Goal: Task Accomplishment & Management: Complete application form

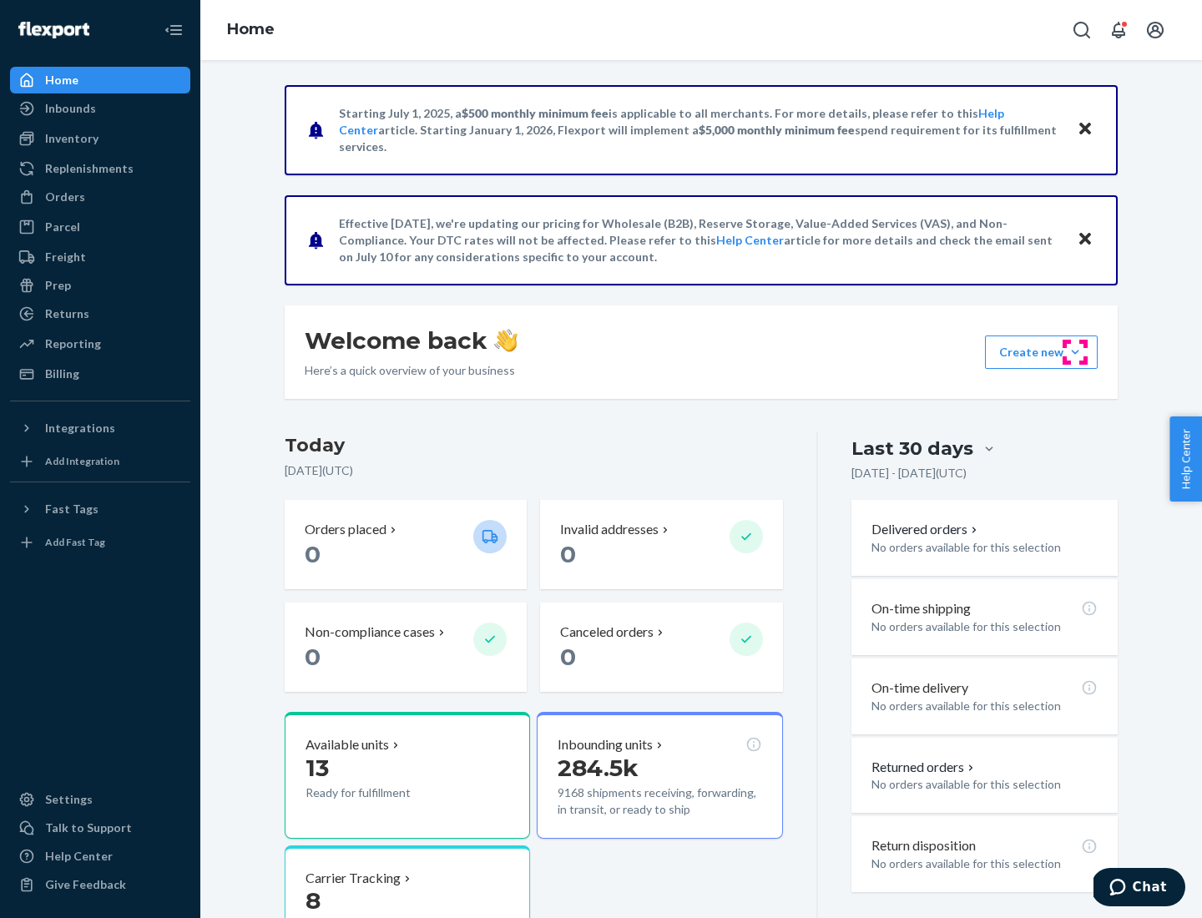
click at [1075, 352] on button "Create new Create new inbound Create new order Create new product" at bounding box center [1041, 352] width 113 height 33
click at [100, 109] on div "Inbounds" at bounding box center [100, 108] width 177 height 23
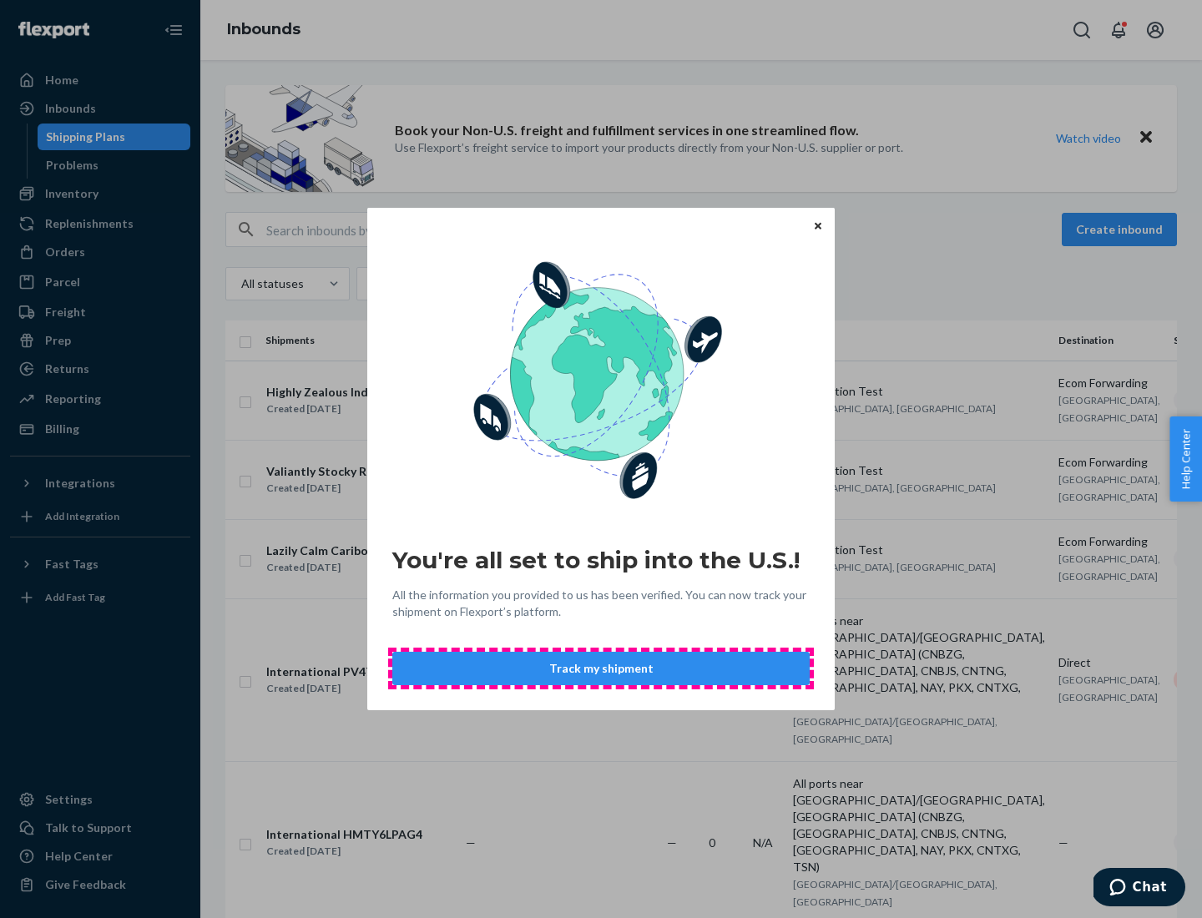
click at [601, 669] on button "Track my shipment" at bounding box center [600, 668] width 417 height 33
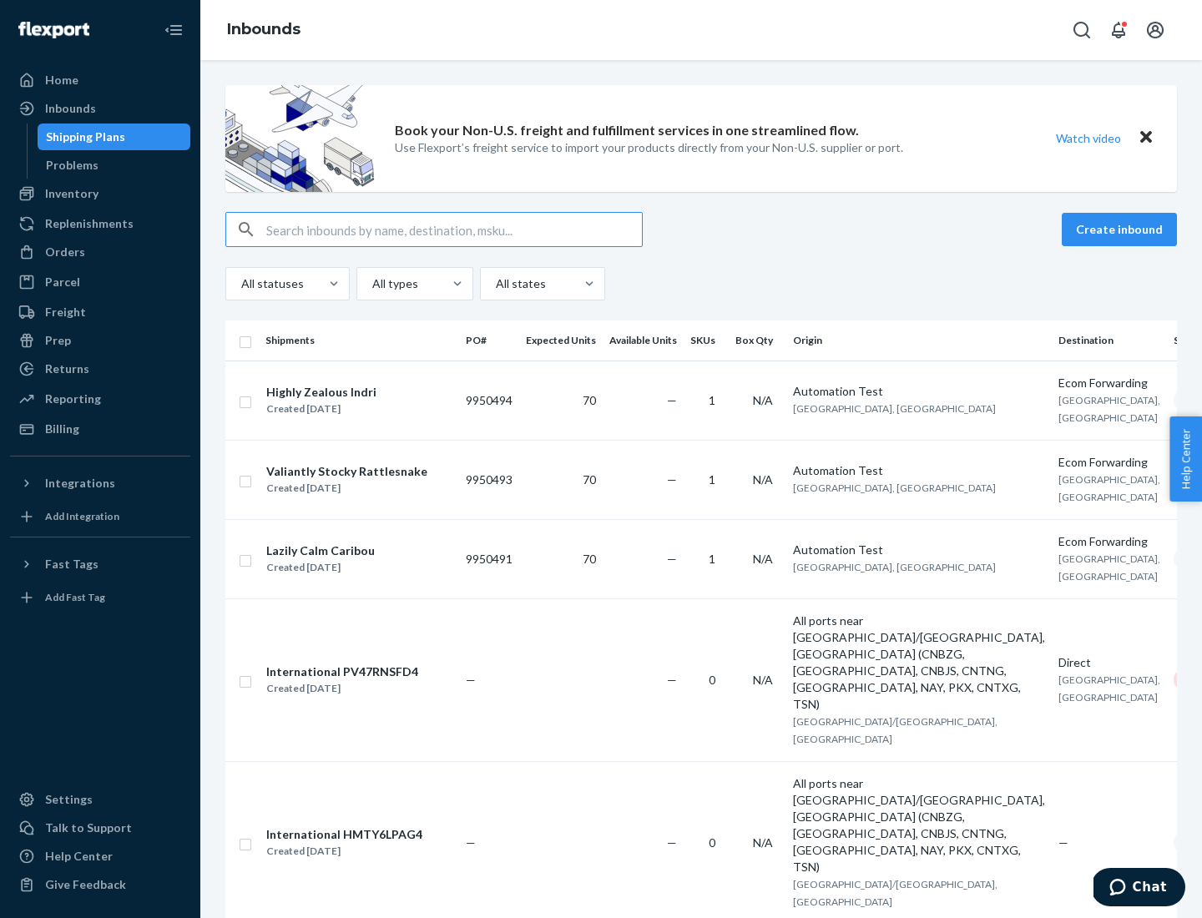
click at [1122, 230] on button "Create inbound" at bounding box center [1119, 229] width 115 height 33
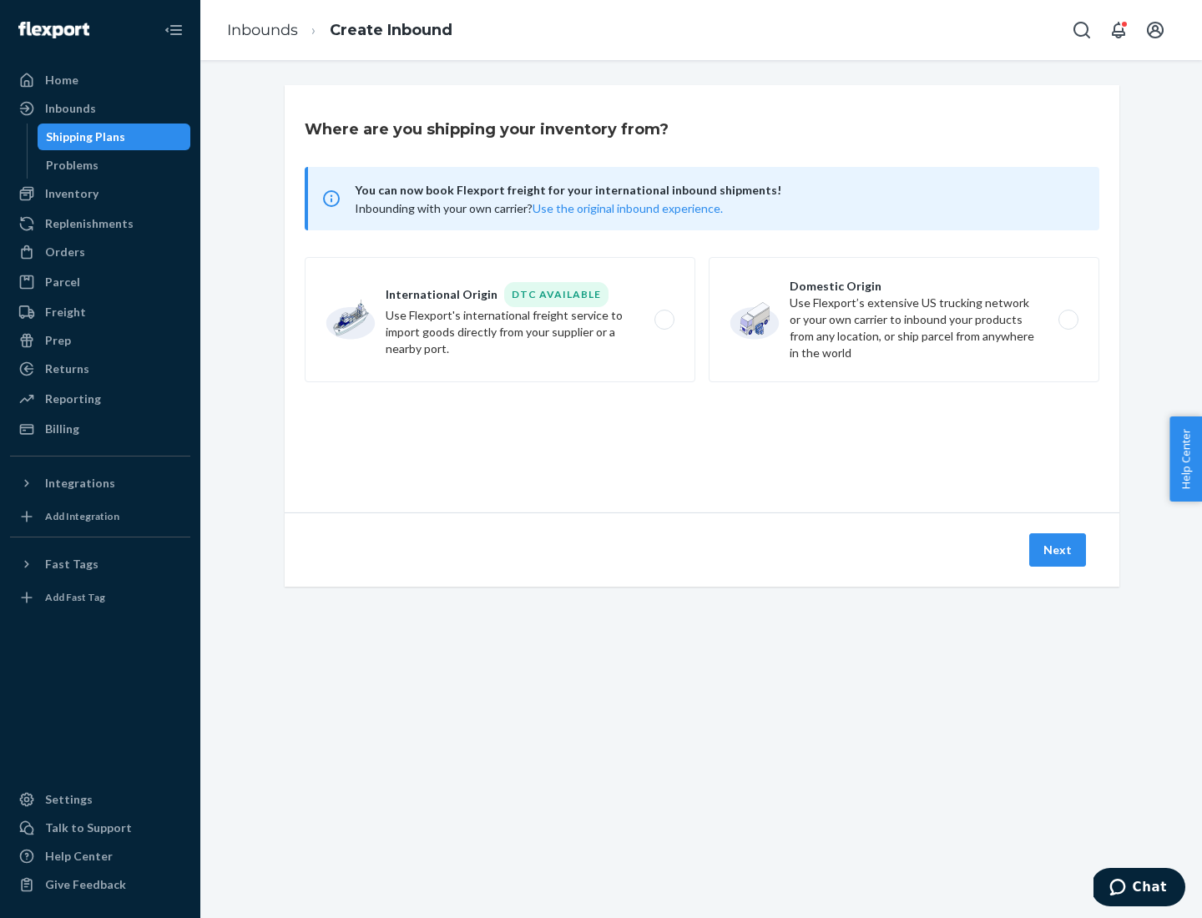
click at [500, 320] on label "International Origin DTC Available Use Flexport's international freight service…" at bounding box center [500, 319] width 391 height 125
click at [664, 320] on input "International Origin DTC Available Use Flexport's international freight service…" at bounding box center [669, 320] width 11 height 11
radio input "true"
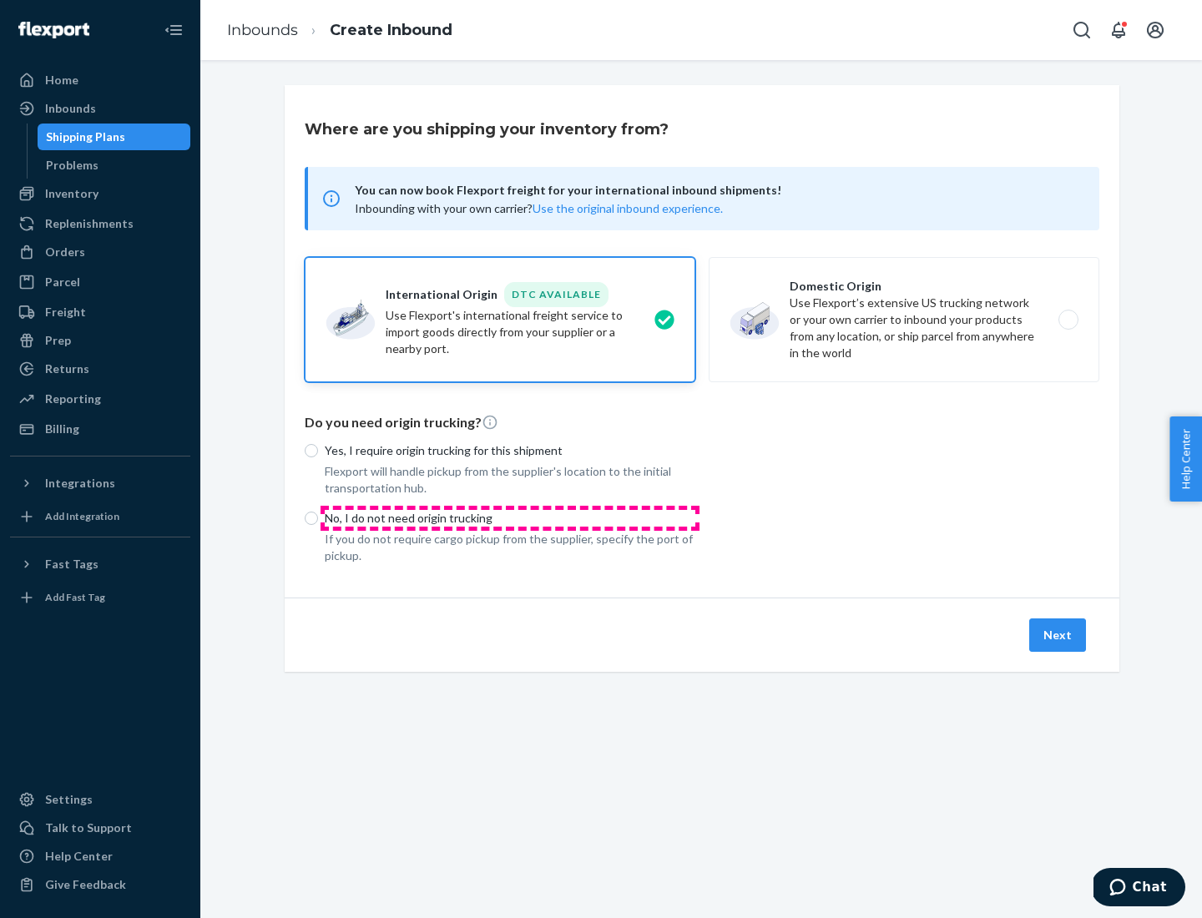
click at [510, 518] on p "No, I do not need origin trucking" at bounding box center [510, 518] width 371 height 17
click at [318, 518] on input "No, I do not need origin trucking" at bounding box center [311, 518] width 13 height 13
radio input "true"
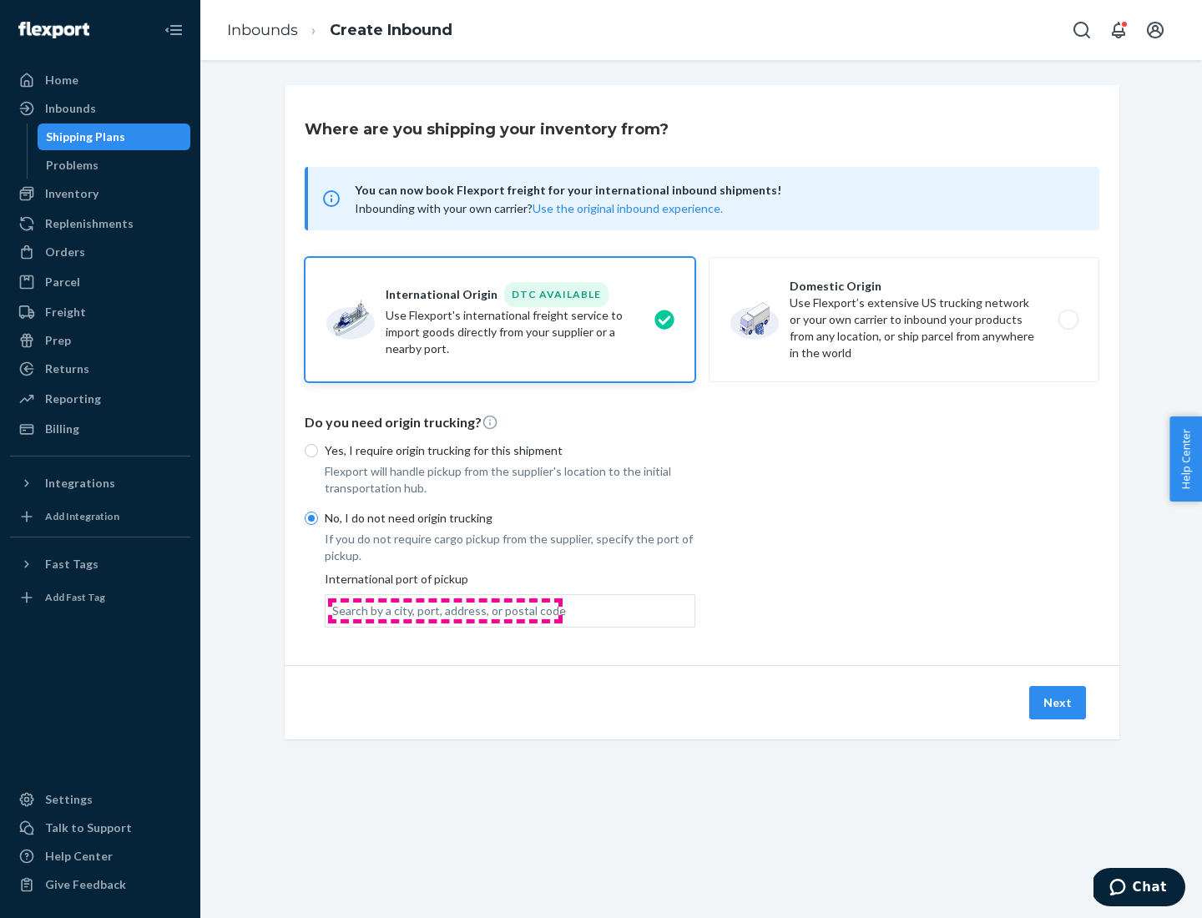
click at [445, 610] on div "Search by a city, port, address, or postal code" at bounding box center [449, 611] width 234 height 17
click at [334, 610] on input "Search by a city, port, address, or postal code" at bounding box center [333, 611] width 2 height 17
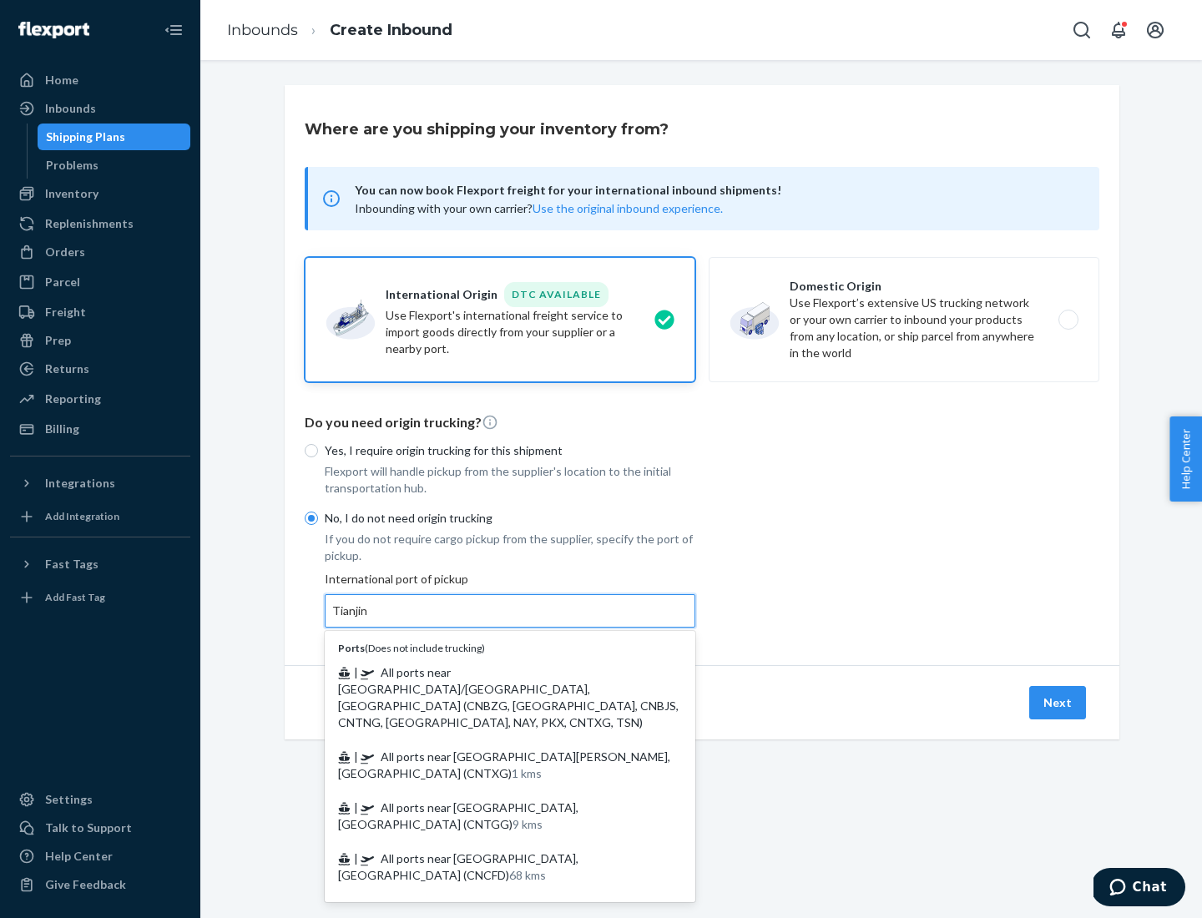
click at [493, 672] on span "| All ports near [GEOGRAPHIC_DATA]/[GEOGRAPHIC_DATA], [GEOGRAPHIC_DATA] (CNBZG,…" at bounding box center [508, 697] width 341 height 64
click at [369, 619] on input "Tianjin" at bounding box center [350, 611] width 37 height 17
type input "All ports near [GEOGRAPHIC_DATA]/[GEOGRAPHIC_DATA], [GEOGRAPHIC_DATA] (CNBZG, […"
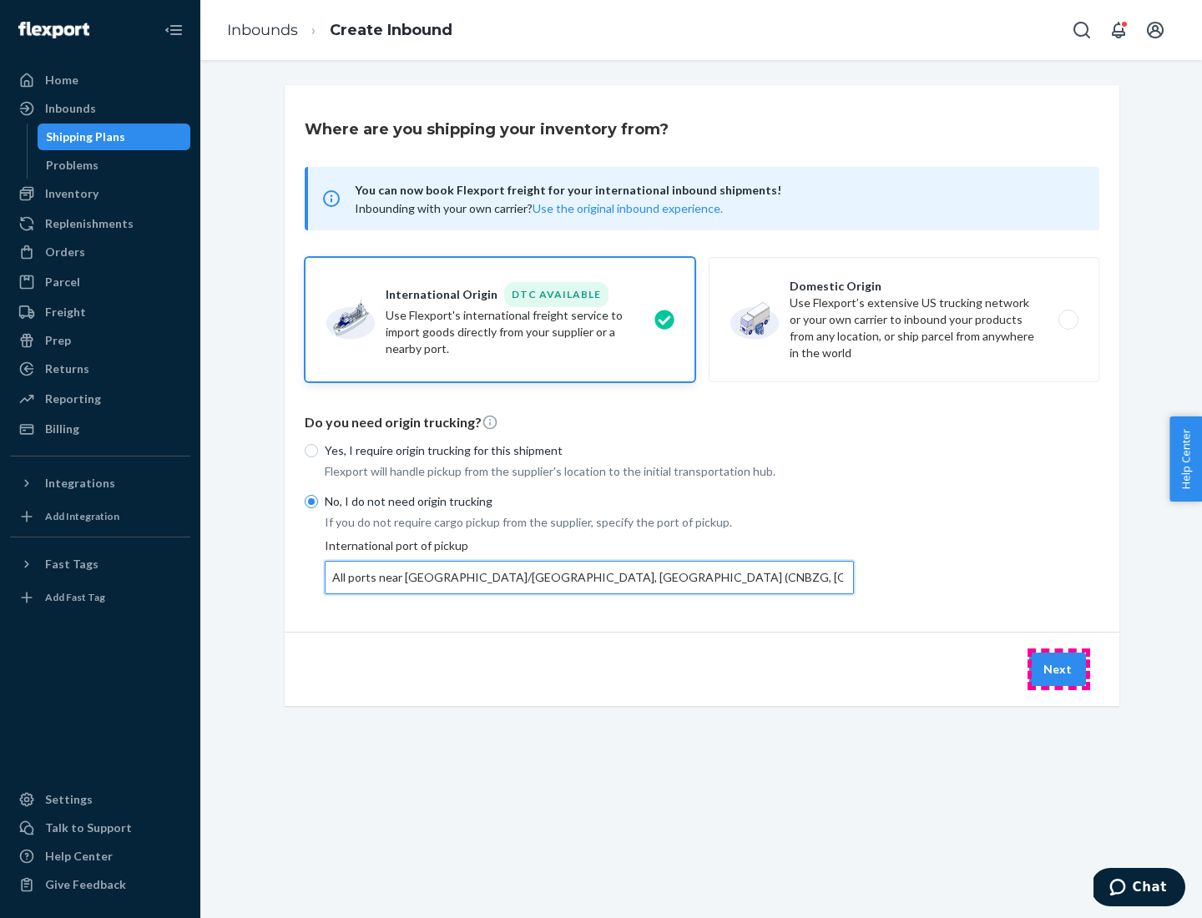
click at [1059, 669] on button "Next" at bounding box center [1057, 669] width 57 height 33
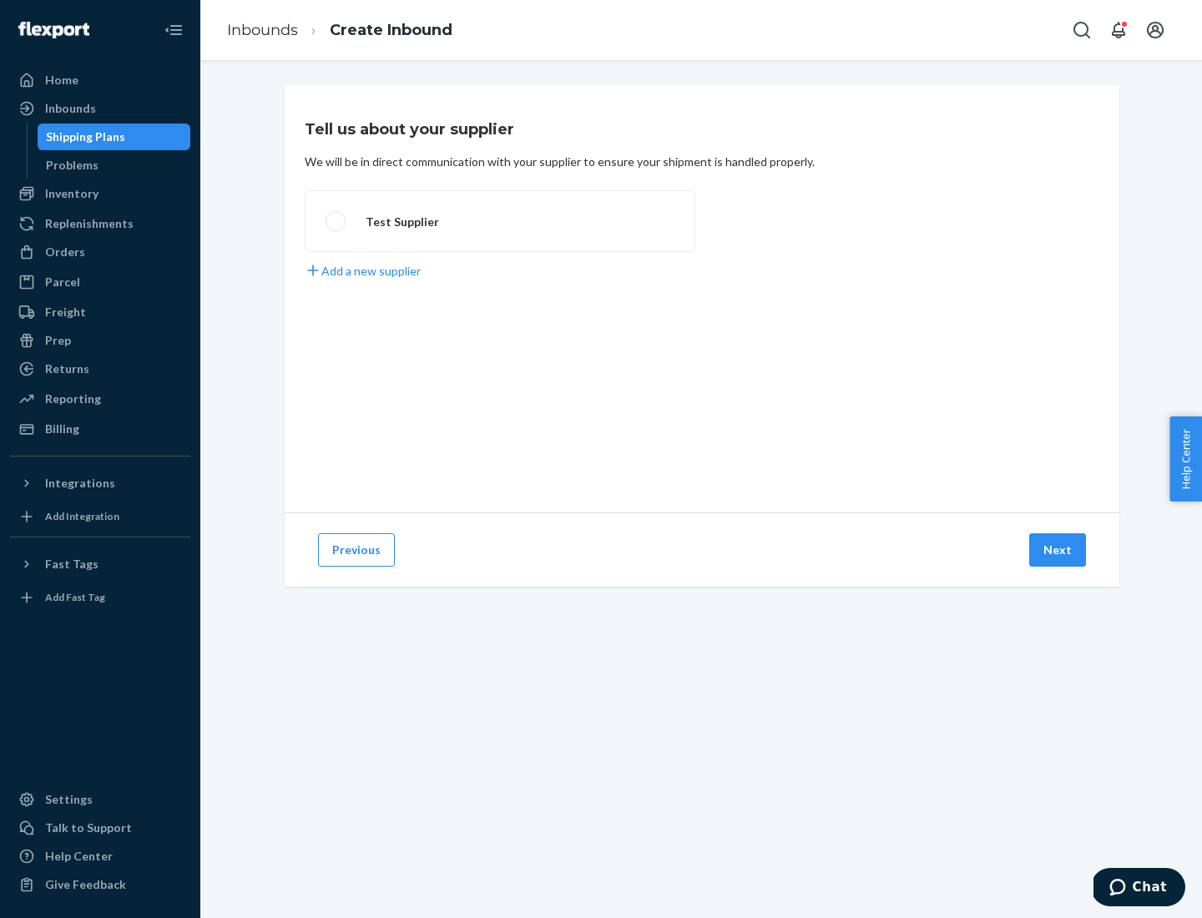
click at [500, 221] on label "Test Supplier" at bounding box center [500, 221] width 391 height 62
click at [336, 221] on input "Test Supplier" at bounding box center [331, 221] width 11 height 11
radio input "true"
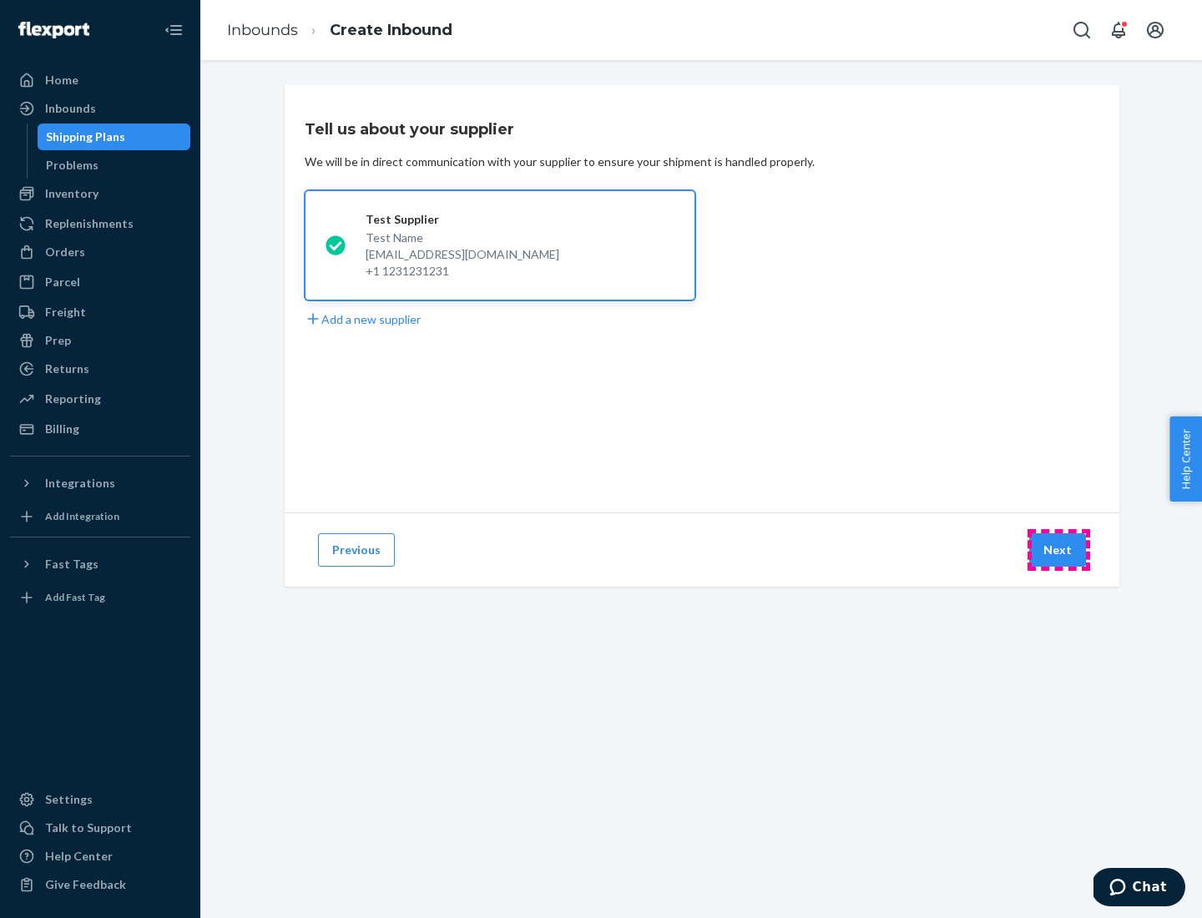
click at [1059, 550] on button "Next" at bounding box center [1057, 549] width 57 height 33
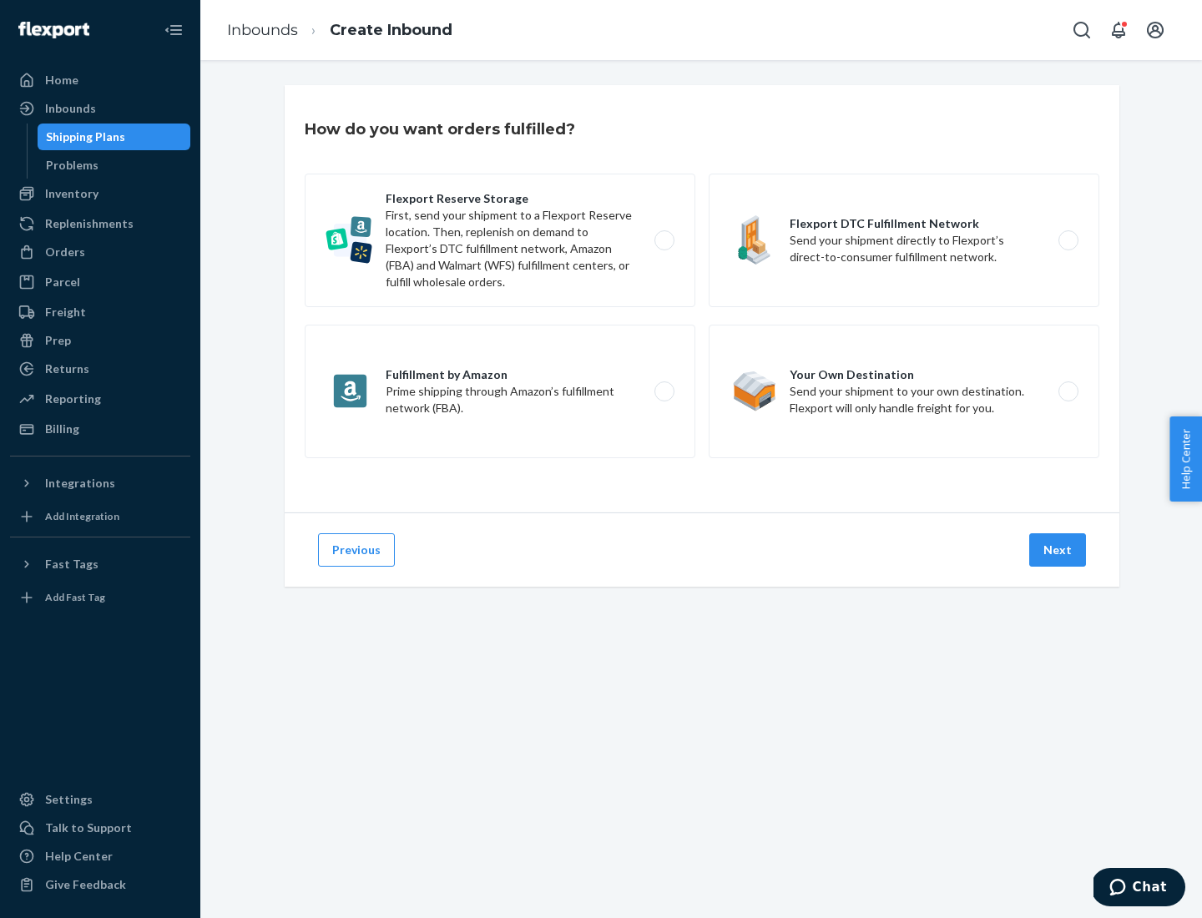
click at [702, 299] on div "Flexport Reserve Storage First, send your shipment to a Flexport Reserve locati…" at bounding box center [702, 318] width 795 height 289
click at [904, 240] on label "Flexport DTC Fulfillment Network Send your shipment directly to Flexport’s dire…" at bounding box center [904, 241] width 391 height 134
click at [1068, 240] on input "Flexport DTC Fulfillment Network Send your shipment directly to Flexport’s dire…" at bounding box center [1073, 240] width 11 height 11
radio input "true"
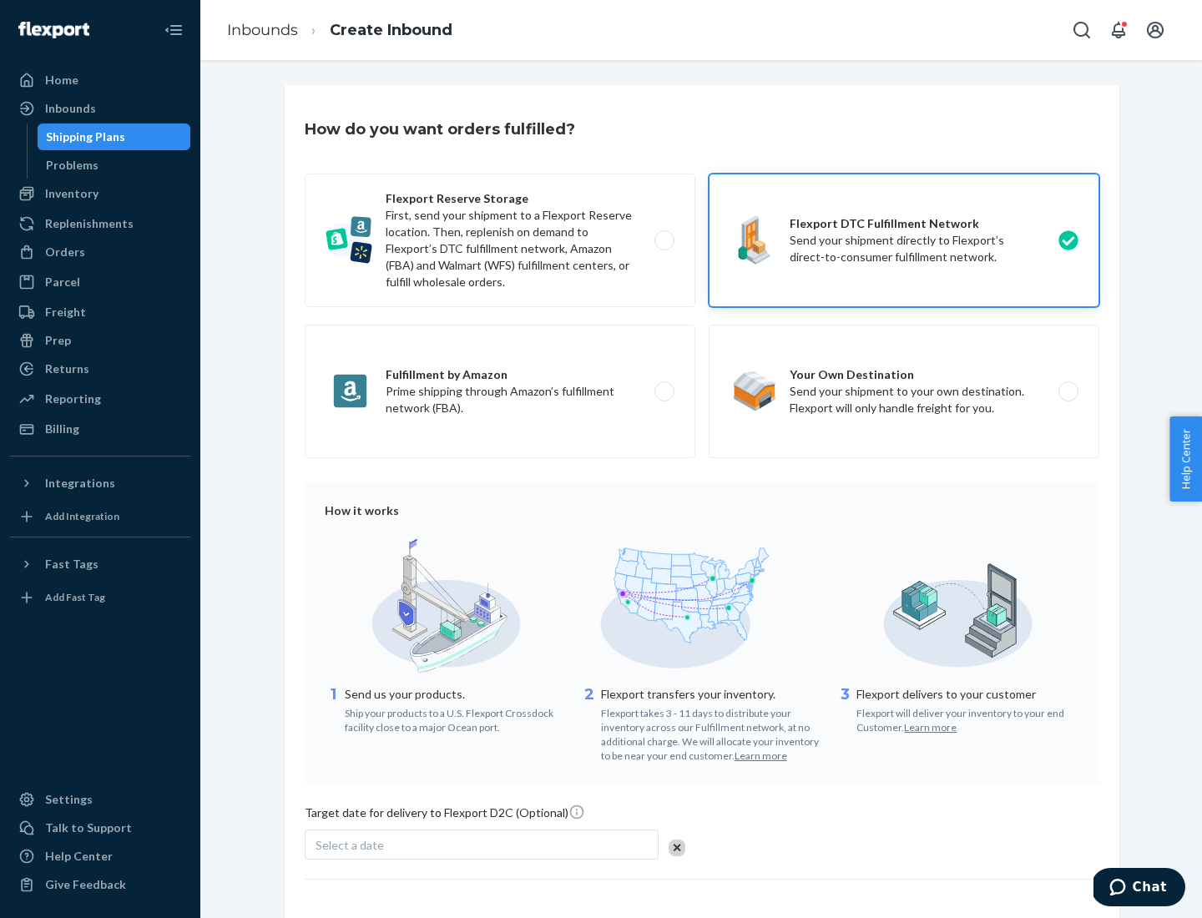
scroll to position [123, 0]
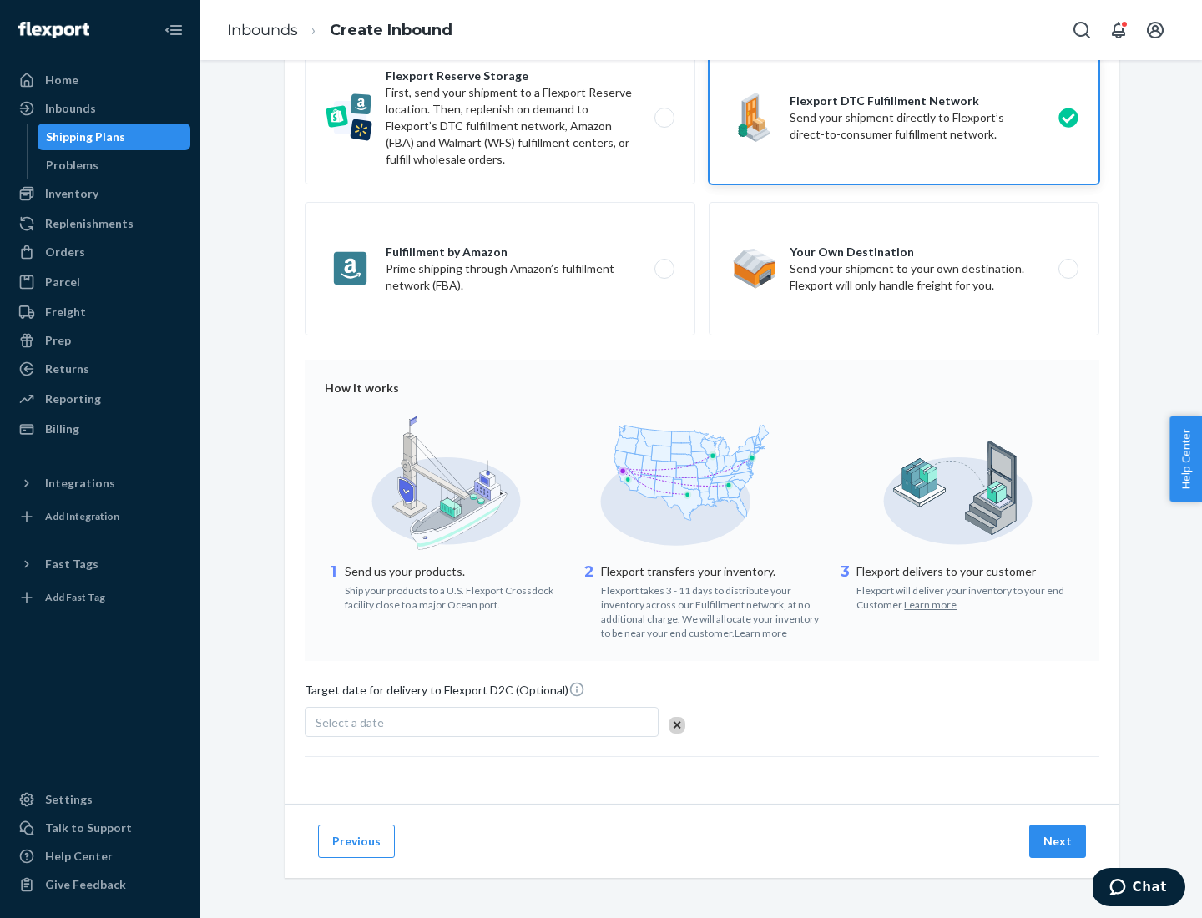
click at [1059, 841] on button "Next" at bounding box center [1057, 841] width 57 height 33
